Goal: Information Seeking & Learning: Learn about a topic

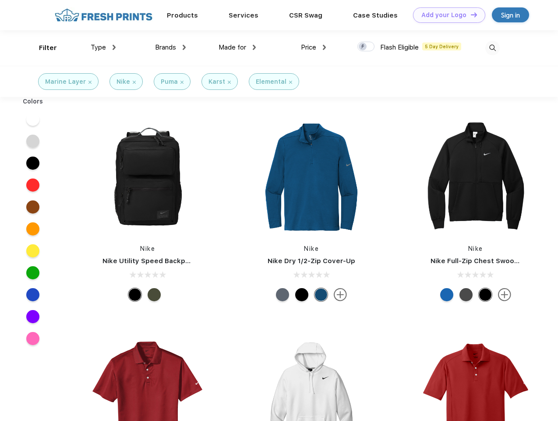
scroll to position [0, 0]
click at [446, 15] on link "Add your Logo Design Tool" at bounding box center [449, 14] width 72 height 15
click at [0, 0] on div "Design Tool" at bounding box center [0, 0] width 0 height 0
click at [470, 14] on link "Add your Logo Design Tool" at bounding box center [449, 14] width 72 height 15
click at [42, 48] on div "Filter" at bounding box center [48, 48] width 18 height 10
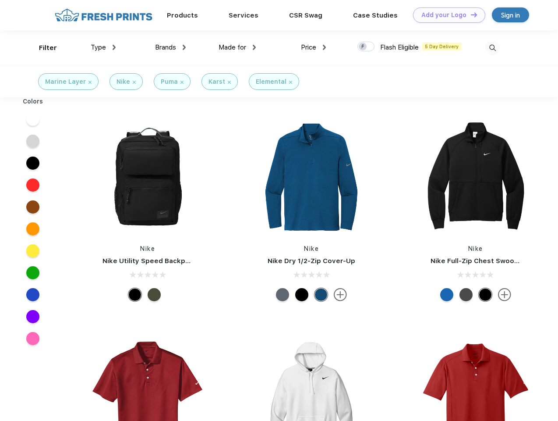
click at [103, 47] on span "Type" at bounding box center [98, 47] width 15 height 8
click at [171, 47] on span "Brands" at bounding box center [165, 47] width 21 height 8
click at [238, 47] on span "Made for" at bounding box center [233, 47] width 28 height 8
click at [314, 47] on span "Price" at bounding box center [308, 47] width 15 height 8
click at [366, 47] on div at bounding box center [366, 47] width 17 height 10
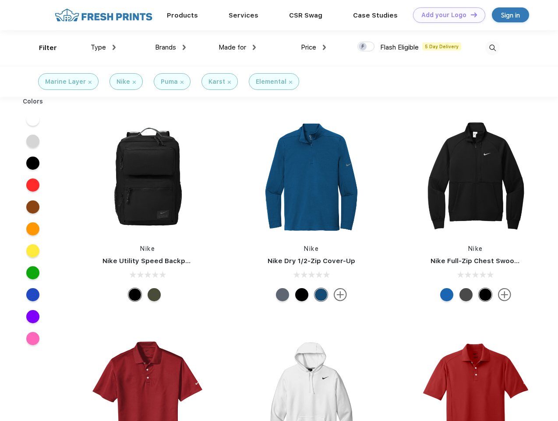
click at [363, 47] on input "checkbox" at bounding box center [361, 44] width 6 height 6
click at [493, 48] on img at bounding box center [493, 48] width 14 height 14
